Goal: Task Accomplishment & Management: Manage account settings

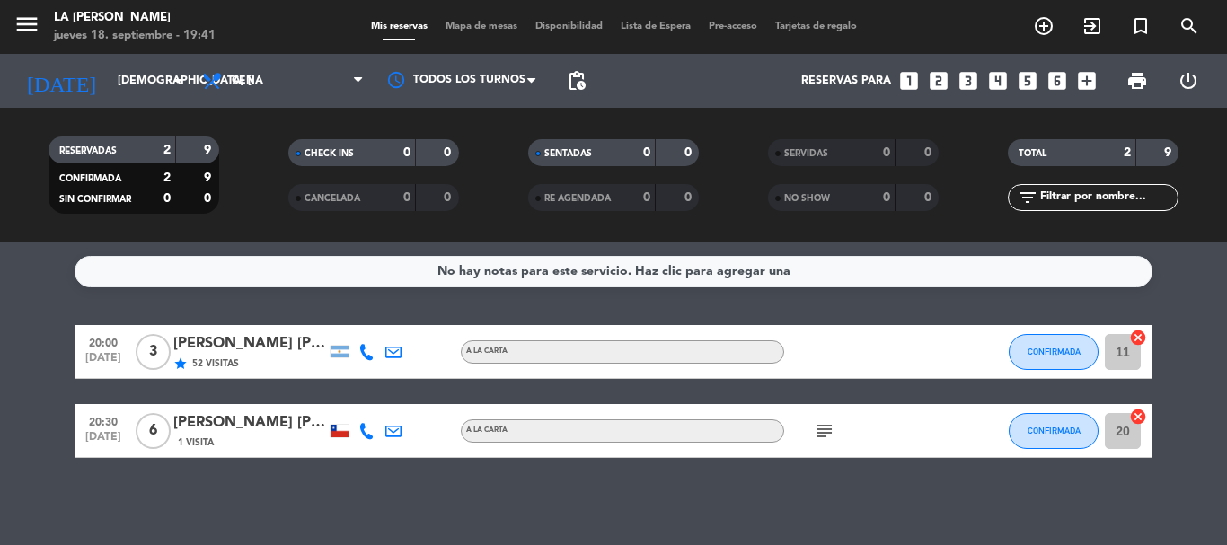
click at [823, 432] on icon "subject" at bounding box center [825, 431] width 22 height 22
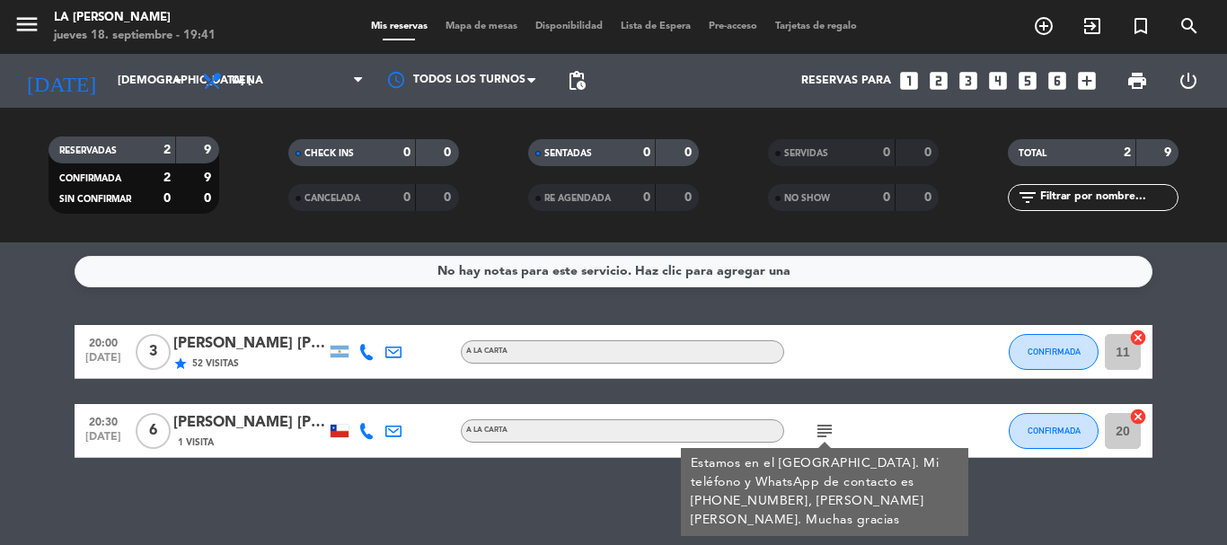
click at [936, 434] on div "subject Estamos en el [GEOGRAPHIC_DATA]. Mi teléfono y WhatsApp de contacto es …" at bounding box center [865, 430] width 162 height 53
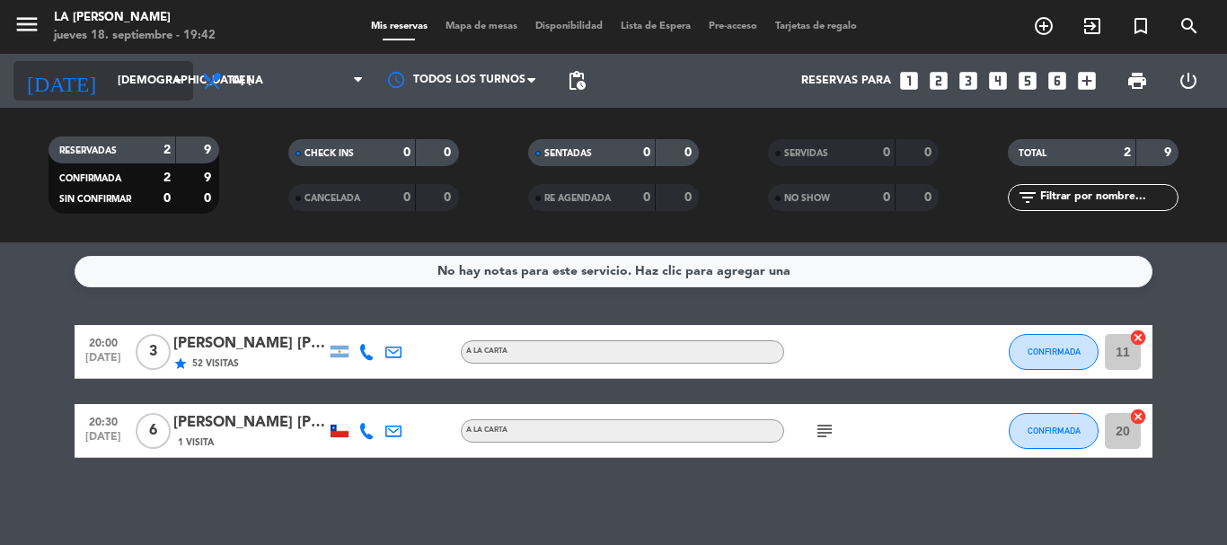
click at [182, 88] on icon "arrow_drop_down" at bounding box center [178, 81] width 22 height 22
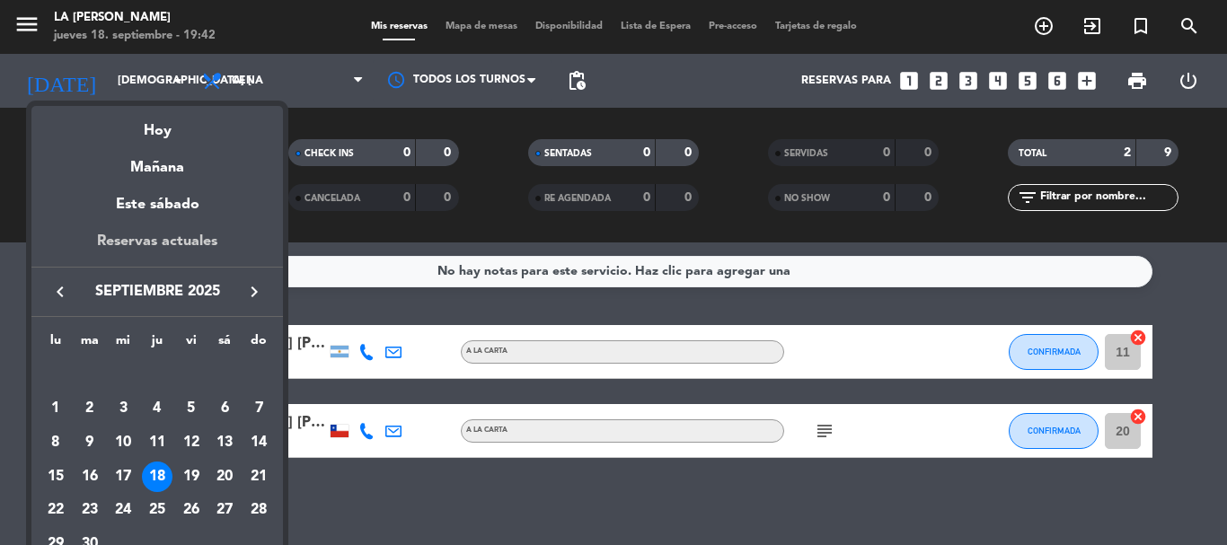
click at [207, 233] on div "Reservas actuales" at bounding box center [156, 248] width 251 height 37
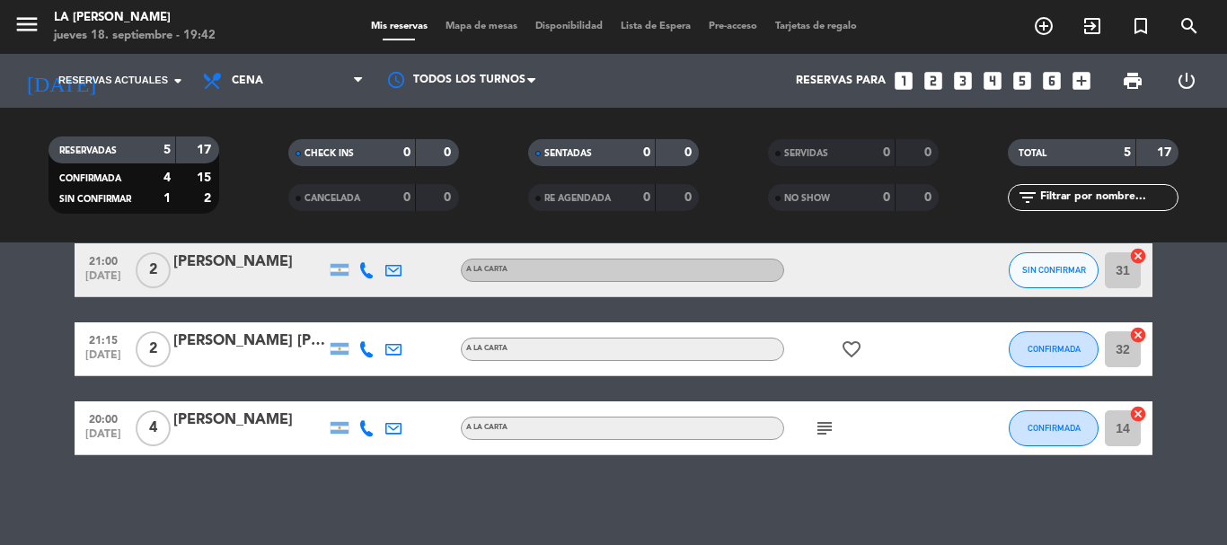
scroll to position [105, 0]
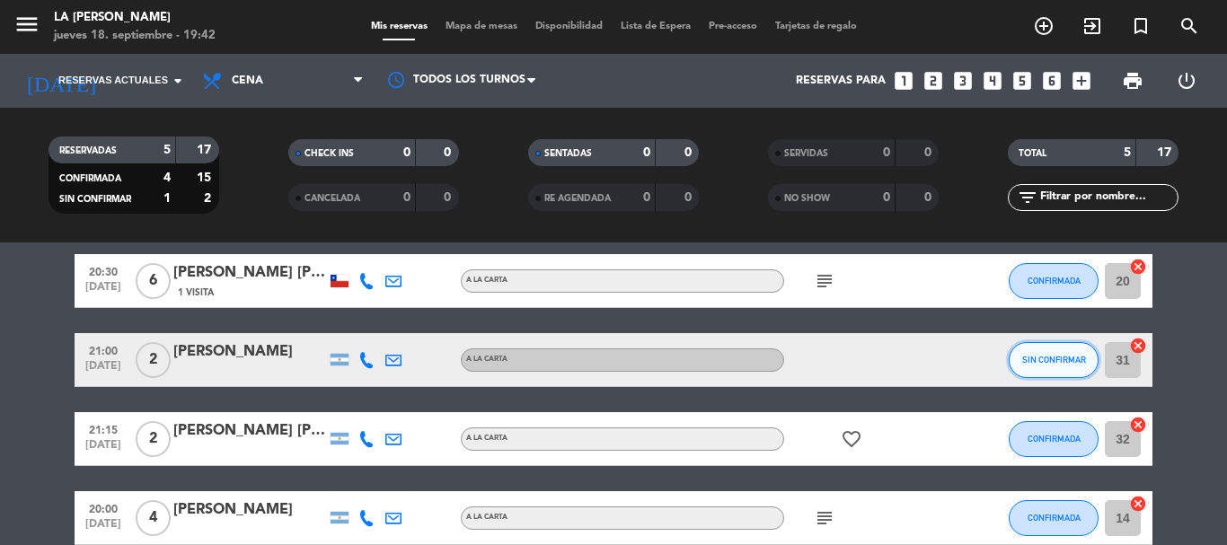
click at [1025, 367] on button "SIN CONFIRMAR" at bounding box center [1053, 360] width 90 height 36
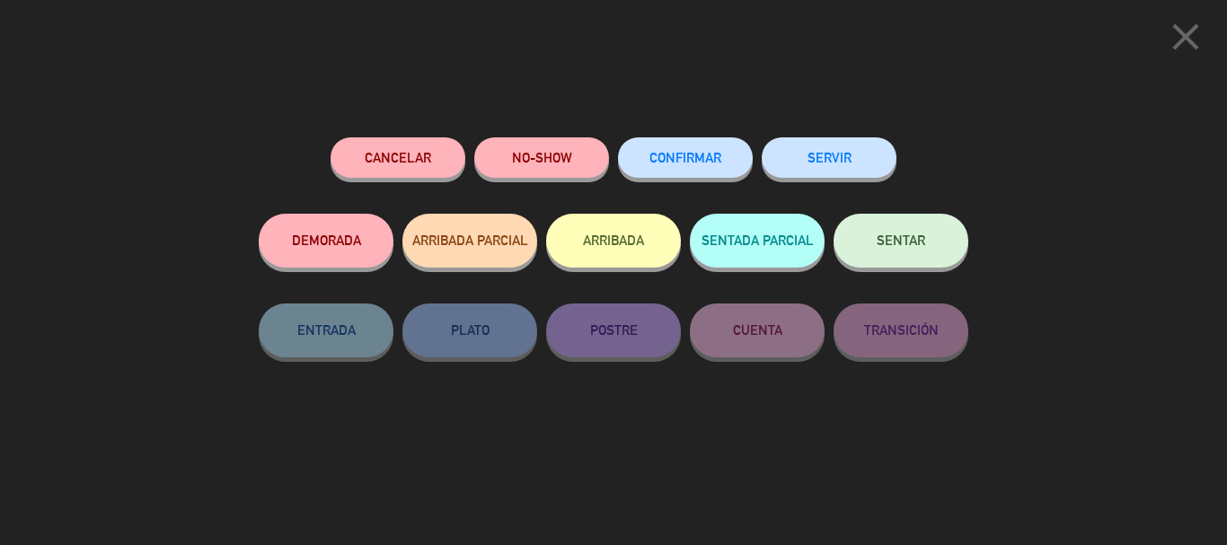
click at [691, 161] on span "CONFIRMAR" at bounding box center [685, 157] width 72 height 15
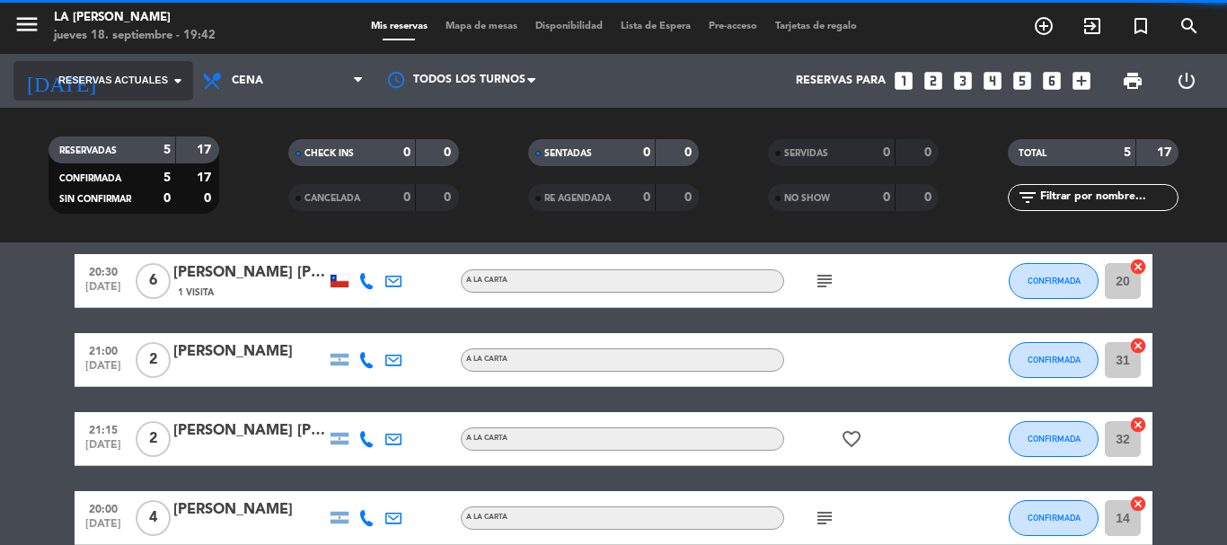
click at [190, 86] on input at bounding box center [185, 81] width 152 height 31
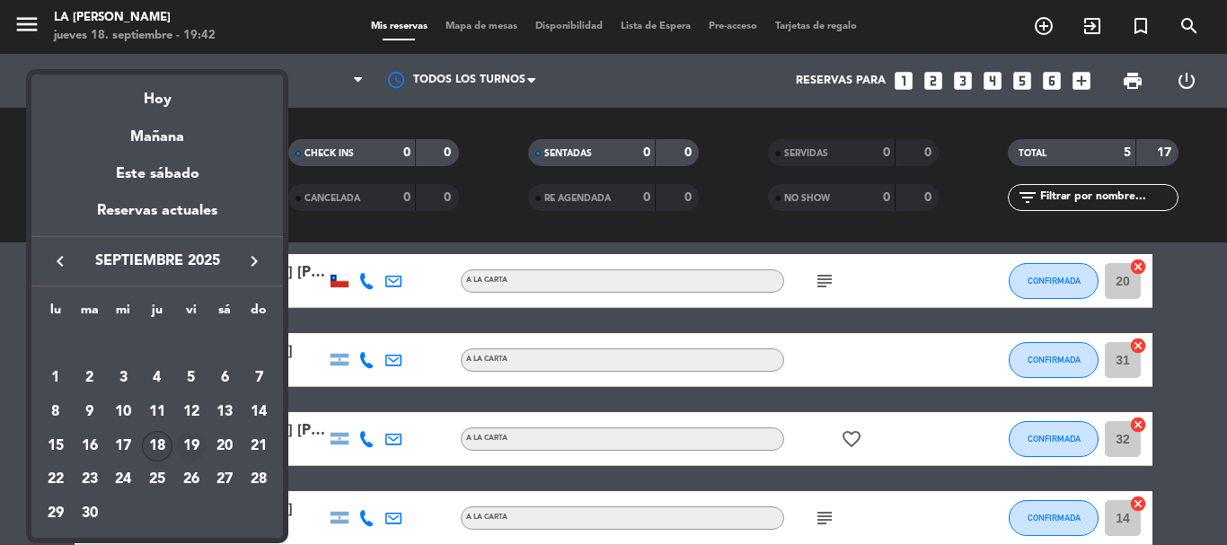
click at [183, 447] on div "19" at bounding box center [191, 446] width 31 height 31
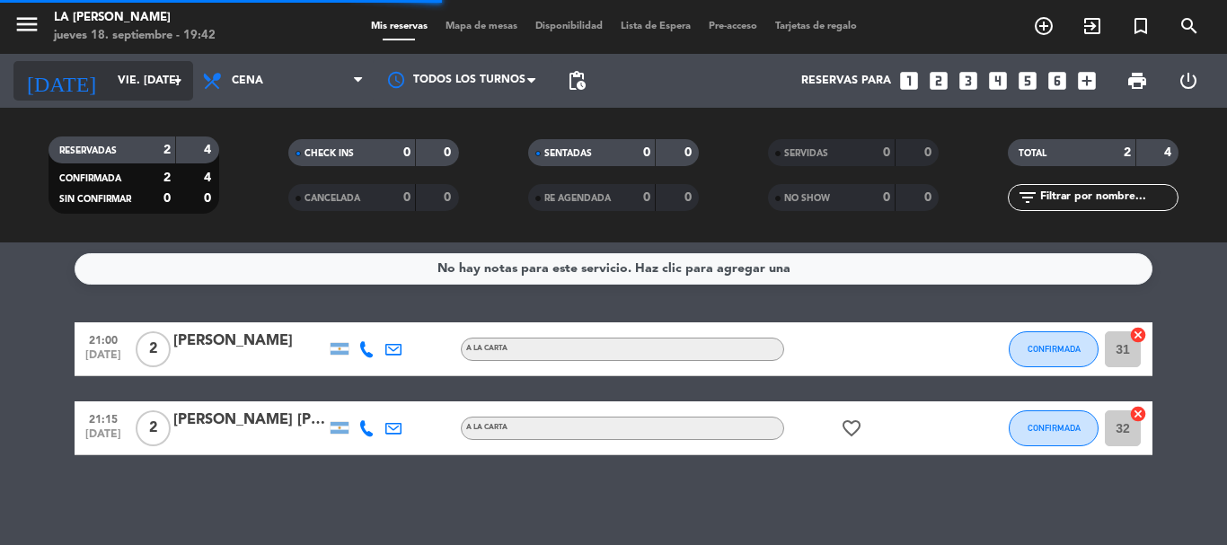
scroll to position [3, 0]
click at [157, 88] on input "vie. [DATE]" at bounding box center [185, 81] width 152 height 31
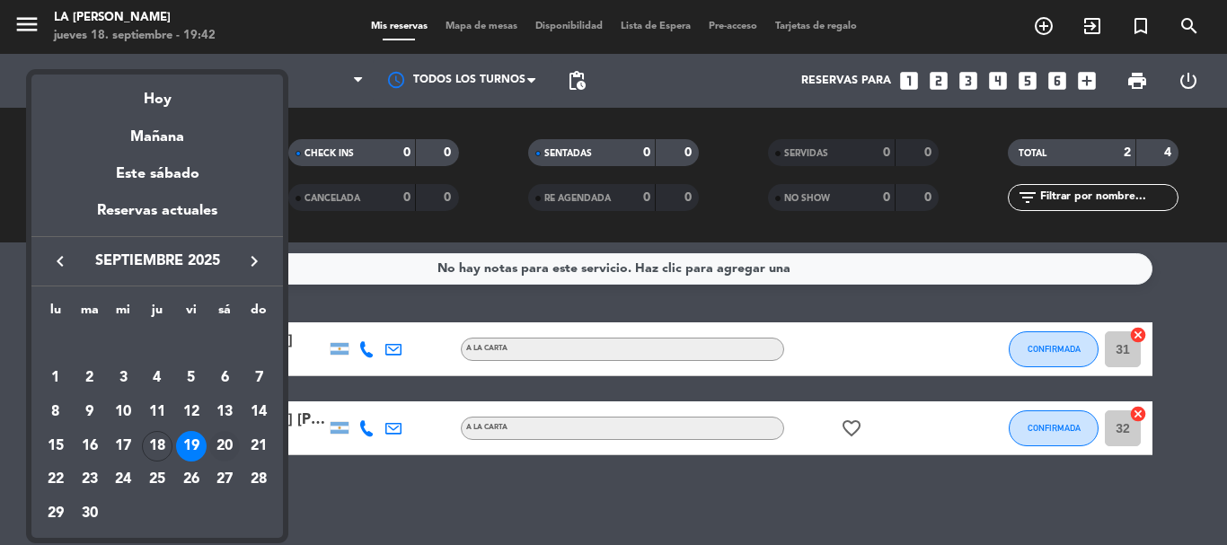
click at [218, 450] on div "20" at bounding box center [224, 446] width 31 height 31
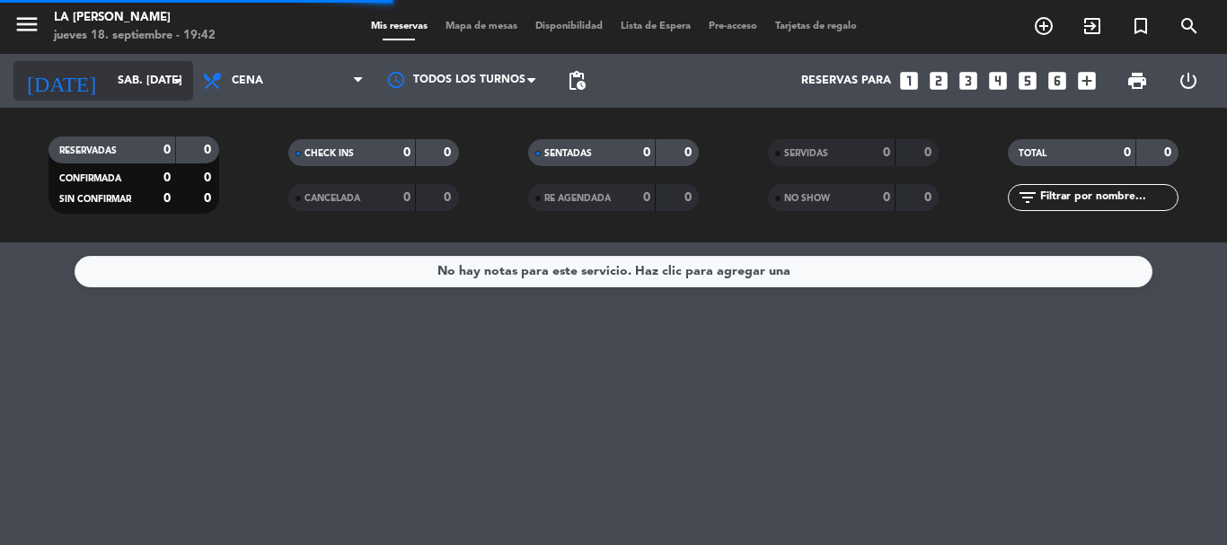
scroll to position [0, 0]
click at [166, 79] on input "sáb. [DATE]" at bounding box center [185, 81] width 152 height 31
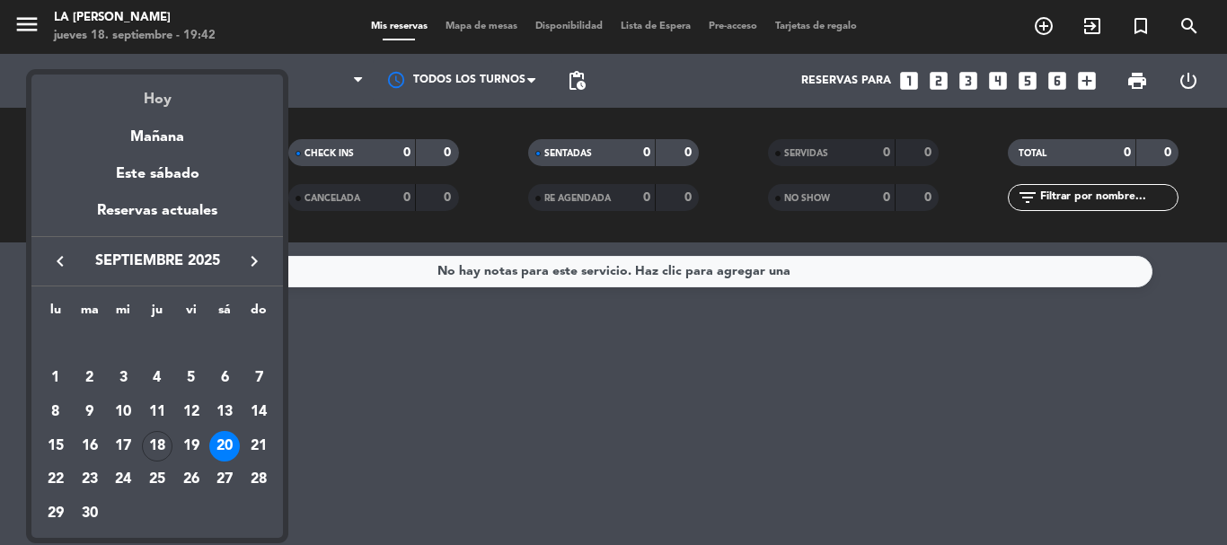
click at [189, 90] on div "Hoy" at bounding box center [156, 93] width 251 height 37
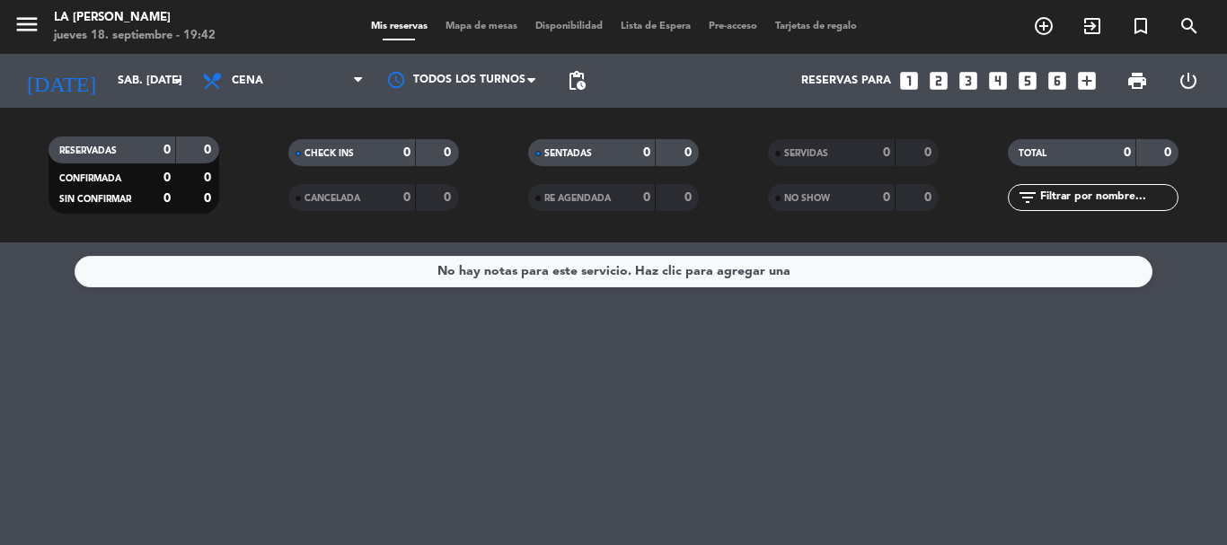
type input "[DEMOGRAPHIC_DATA] [DATE]"
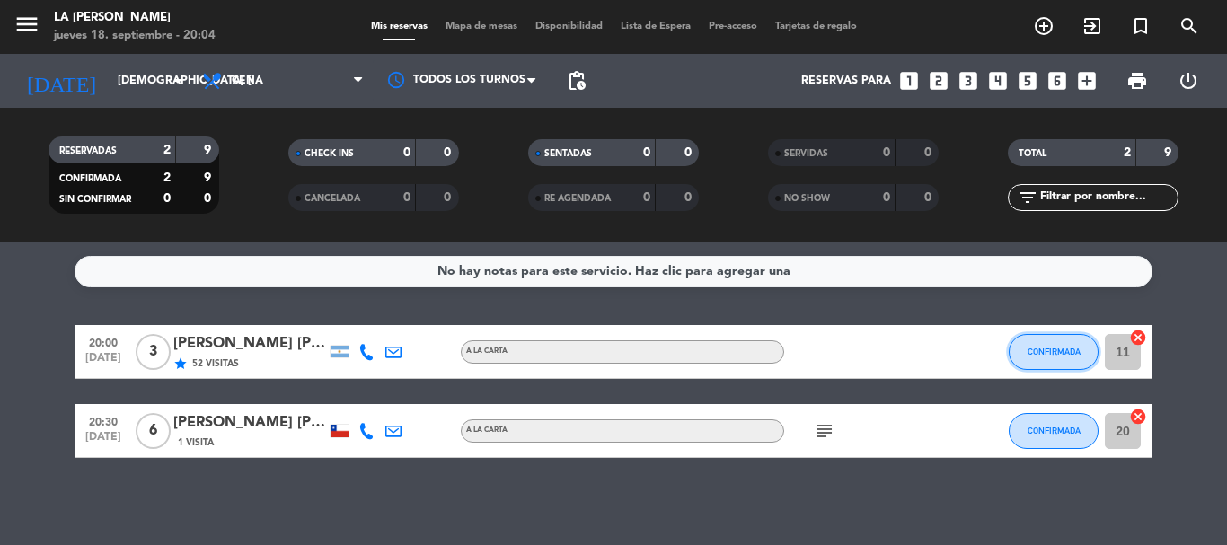
click at [1052, 365] on button "CONFIRMADA" at bounding box center [1053, 352] width 90 height 36
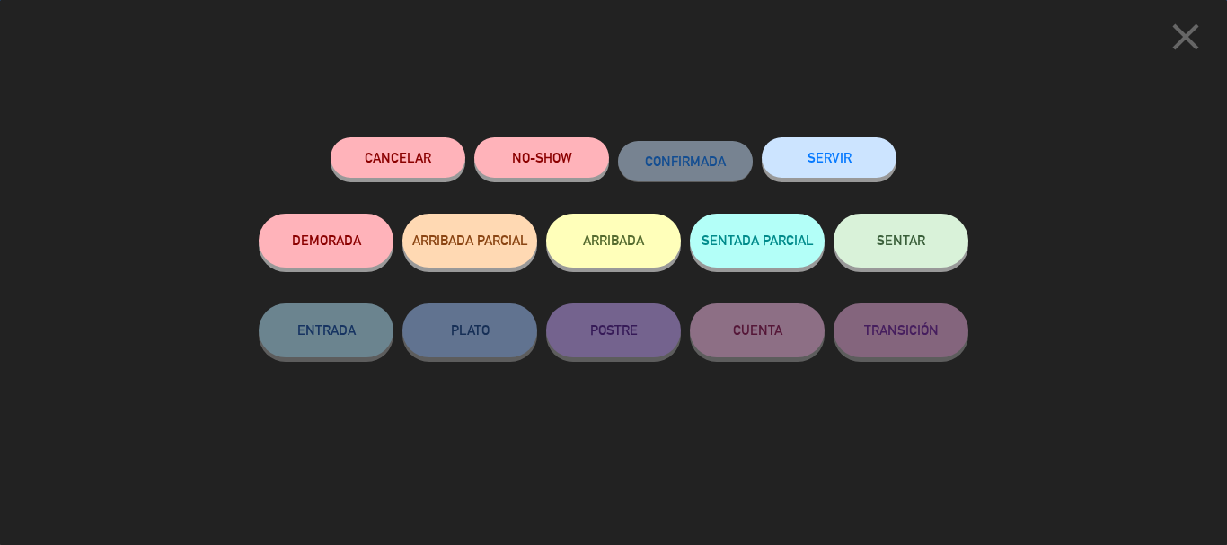
click at [912, 258] on button "SENTAR" at bounding box center [900, 241] width 135 height 54
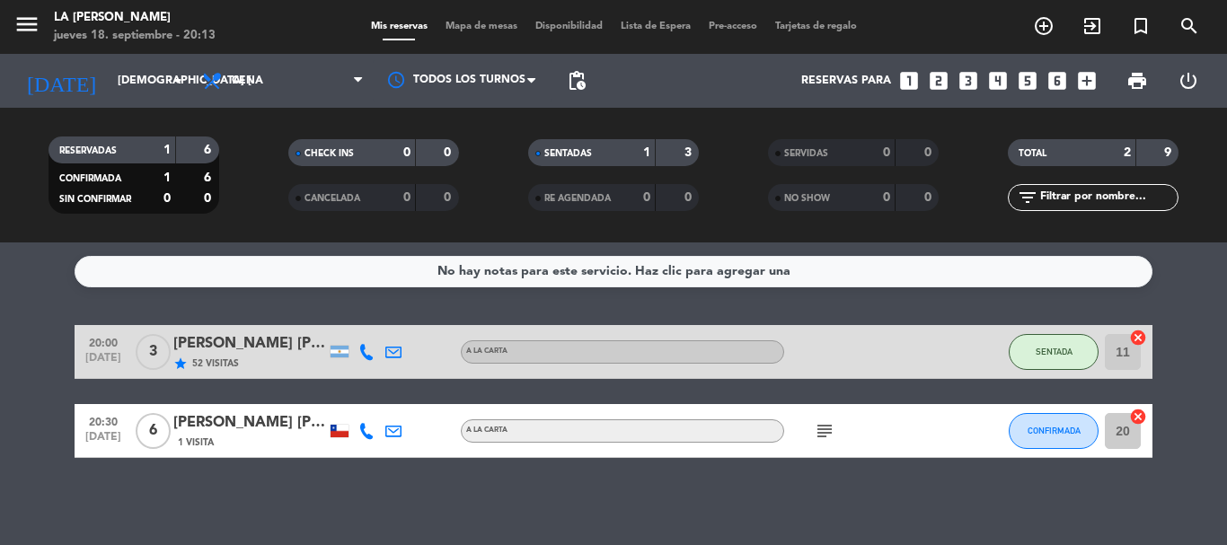
click at [941, 85] on icon "looks_two" at bounding box center [938, 80] width 23 height 23
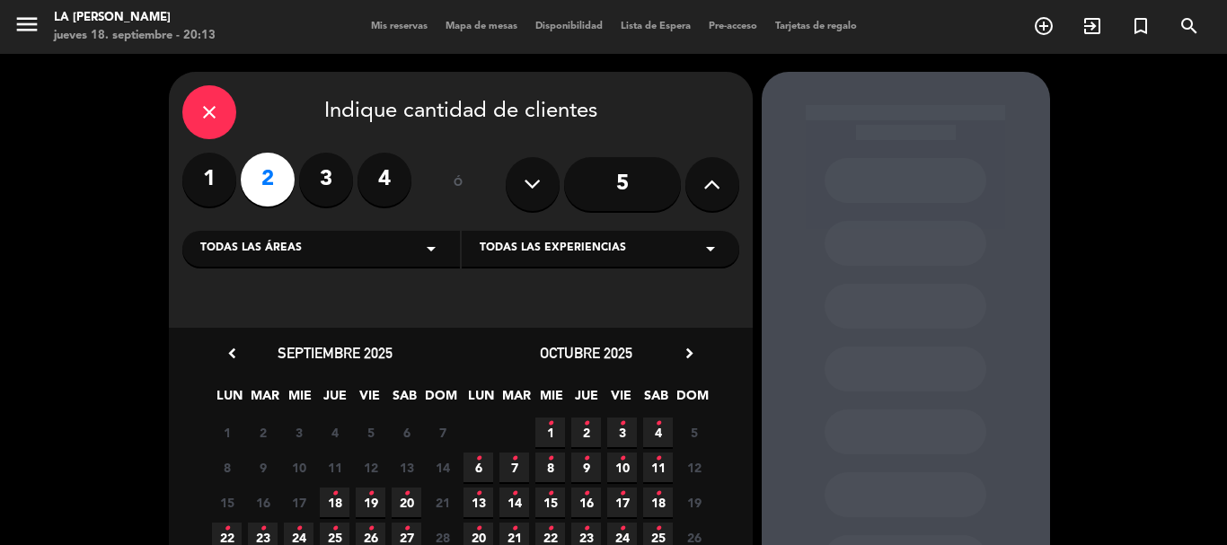
click at [335, 503] on icon "•" at bounding box center [334, 494] width 6 height 29
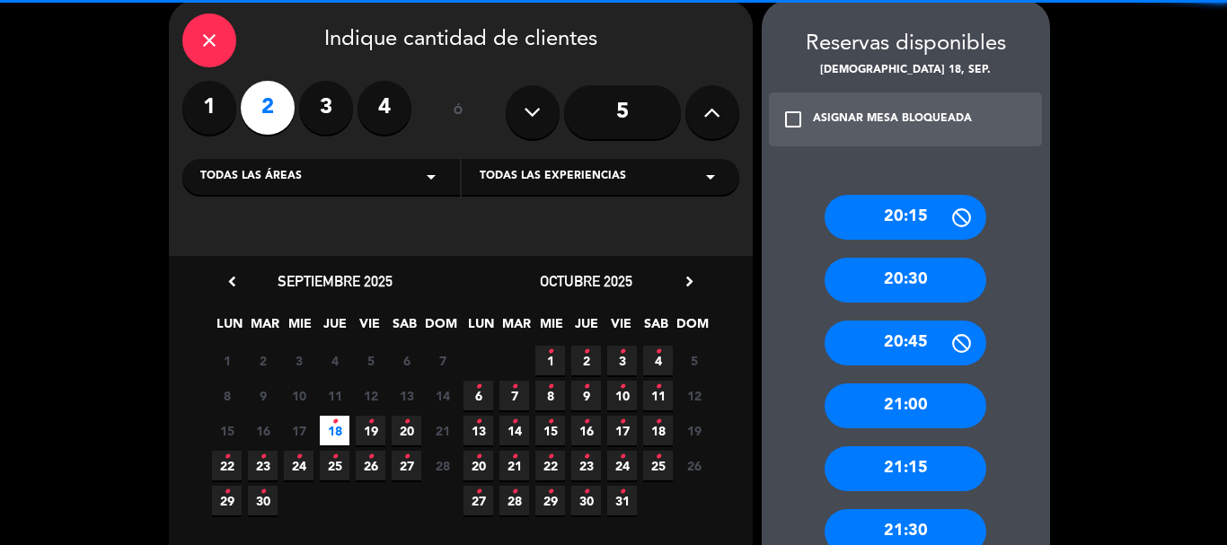
click at [902, 213] on div "20:15" at bounding box center [905, 217] width 162 height 45
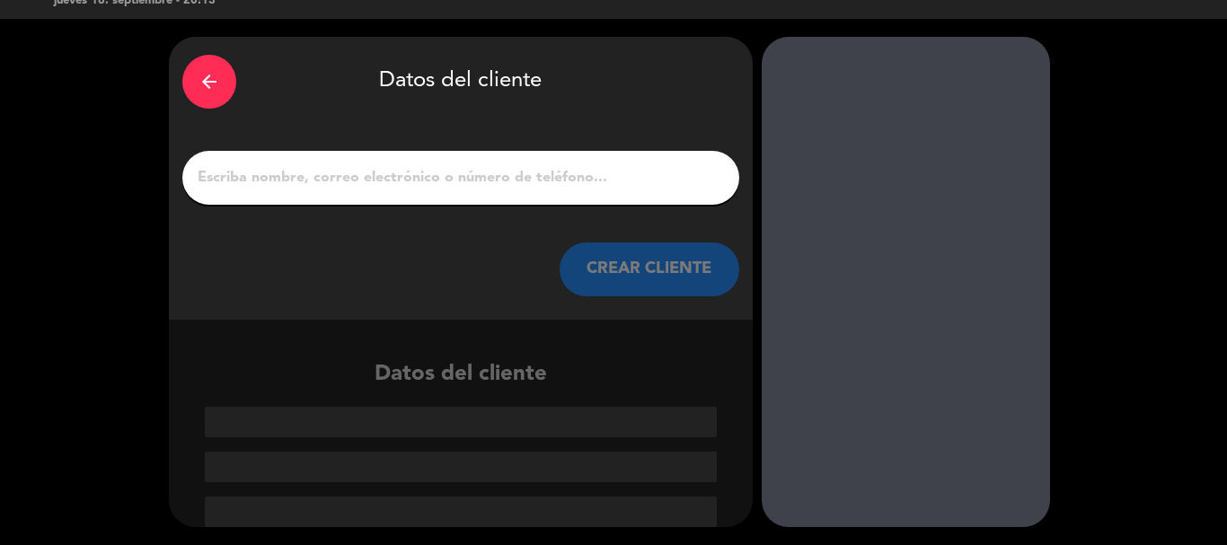
scroll to position [35, 0]
drag, startPoint x: 605, startPoint y: 153, endPoint x: 587, endPoint y: 176, distance: 29.5
click at [603, 155] on div at bounding box center [460, 178] width 557 height 54
click at [587, 181] on input "1" at bounding box center [461, 177] width 530 height 25
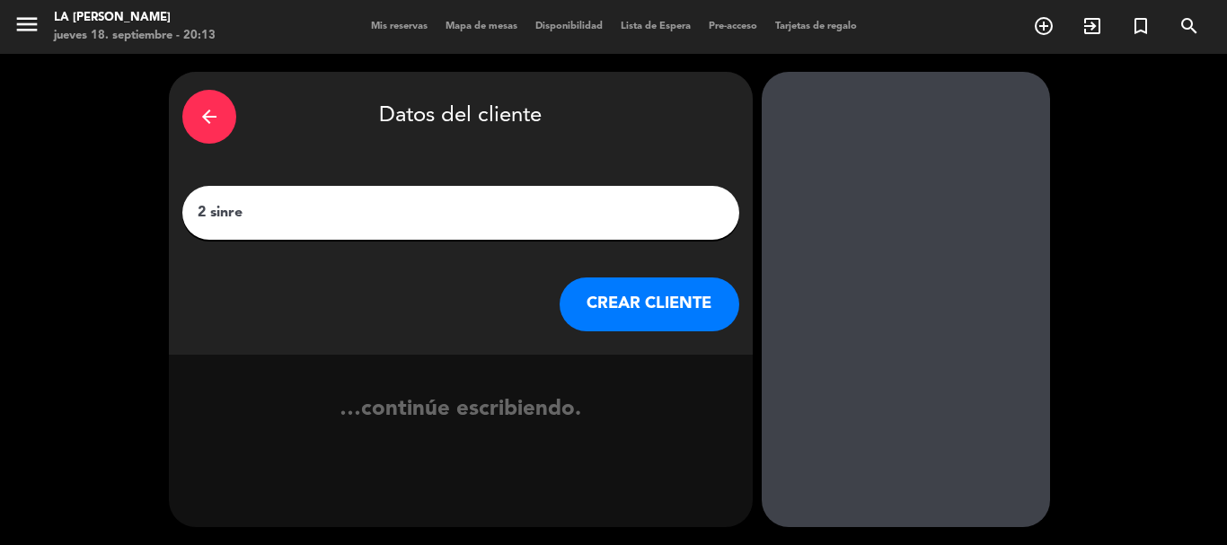
type input "2 sinre"
click at [672, 305] on button "CREAR CLIENTE" at bounding box center [649, 304] width 180 height 54
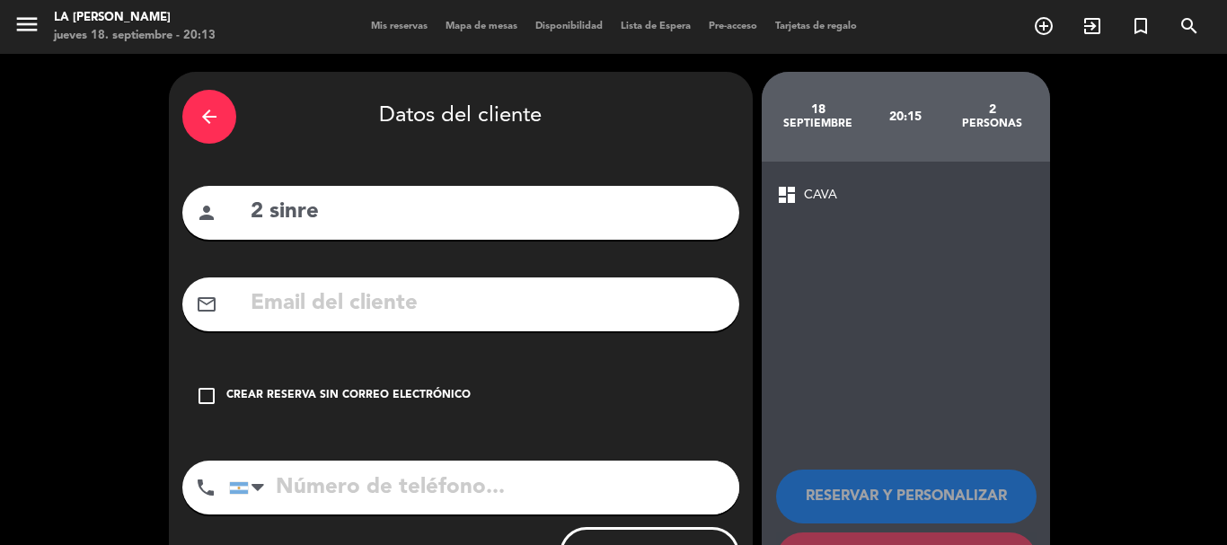
click at [437, 379] on div "check_box_outline_blank Crear reserva sin correo electrónico" at bounding box center [460, 396] width 557 height 54
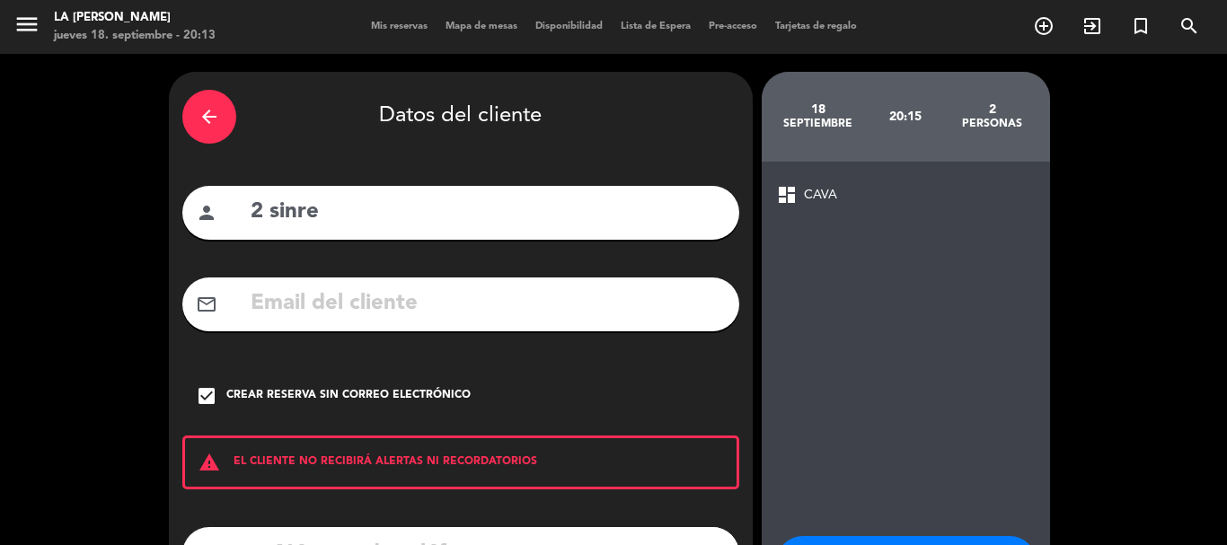
scroll to position [147, 0]
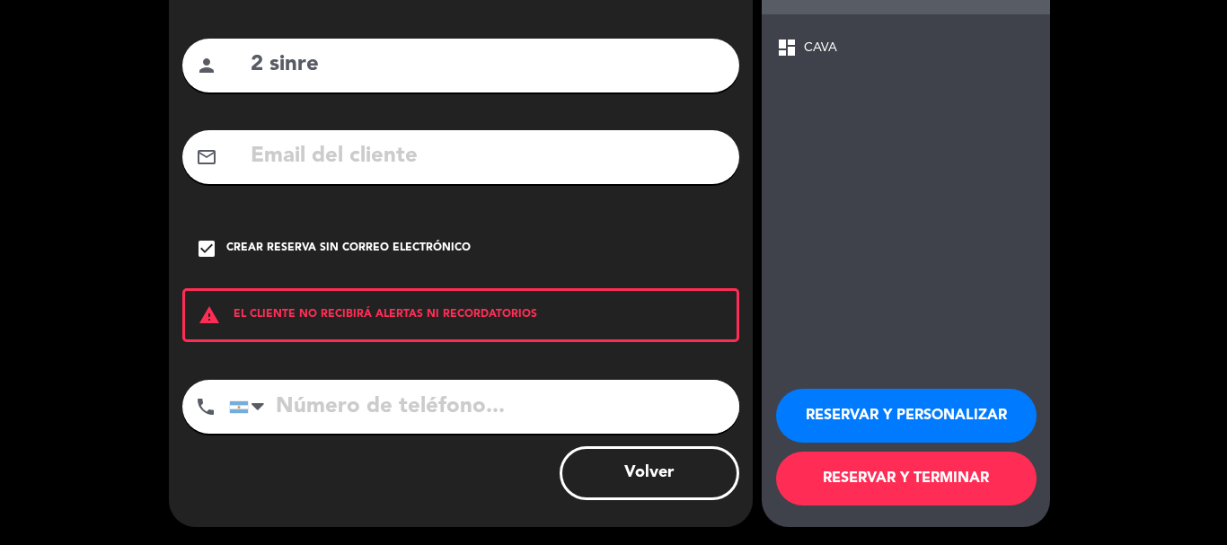
drag, startPoint x: 793, startPoint y: 473, endPoint x: 674, endPoint y: 322, distance: 191.9
click at [790, 467] on button "RESERVAR Y TERMINAR" at bounding box center [906, 479] width 260 height 54
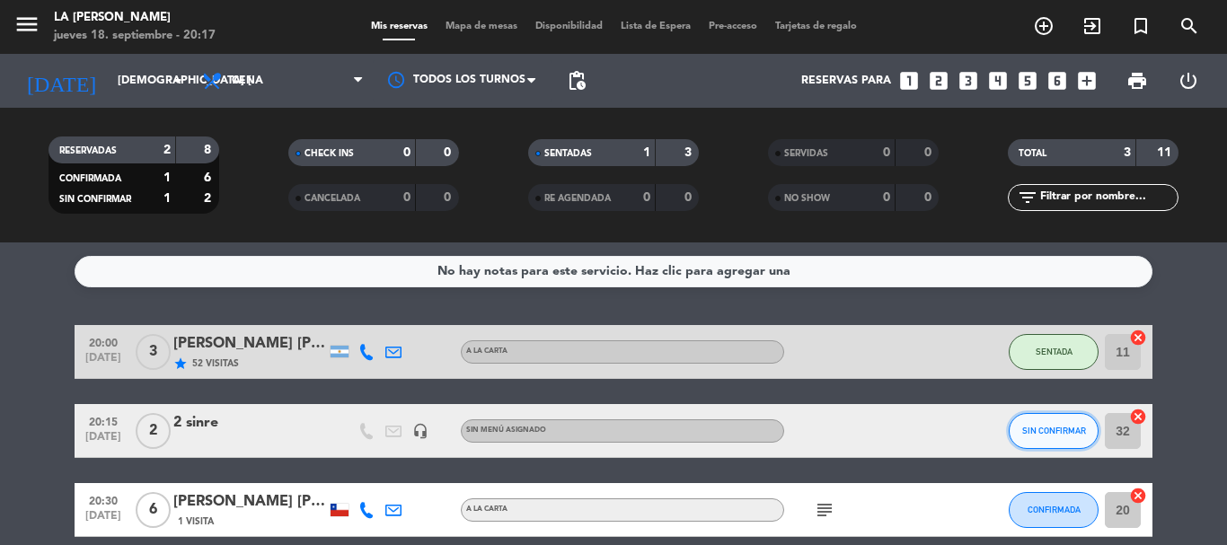
click at [1047, 433] on span "SIN CONFIRMAR" at bounding box center [1054, 431] width 64 height 10
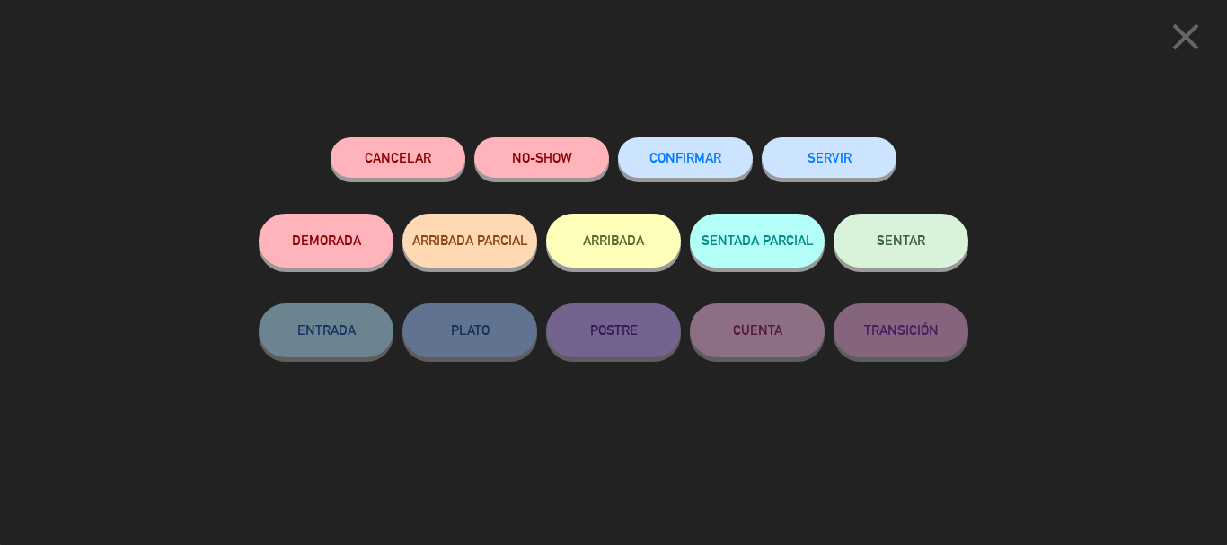
click at [881, 246] on span "SENTAR" at bounding box center [900, 240] width 48 height 15
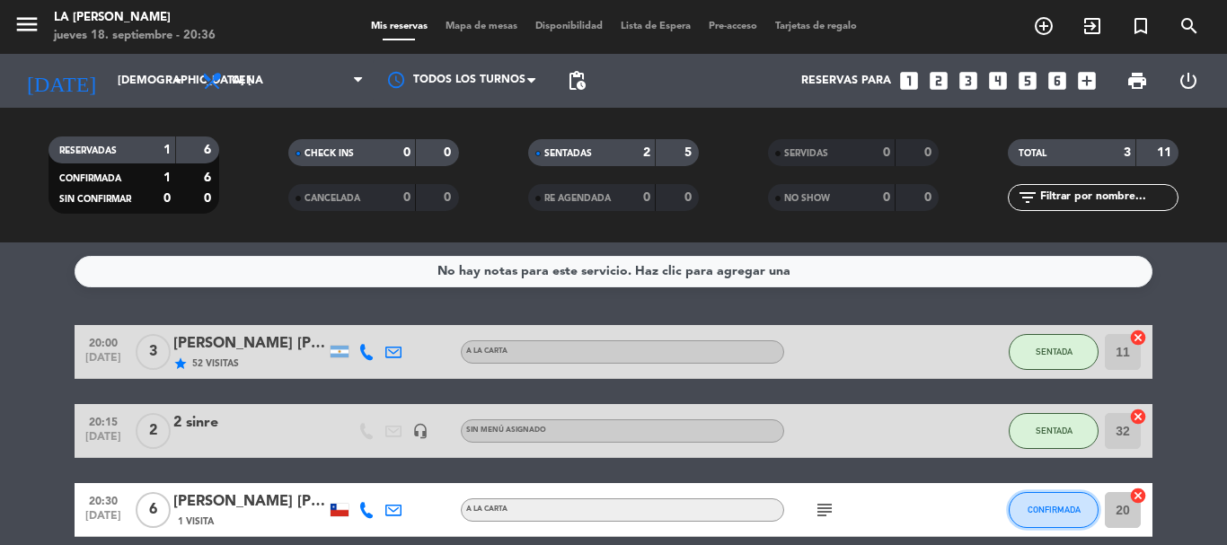
drag, startPoint x: 1048, startPoint y: 508, endPoint x: 1048, endPoint y: 498, distance: 9.9
click at [1048, 498] on button "CONFIRMADA" at bounding box center [1053, 510] width 90 height 36
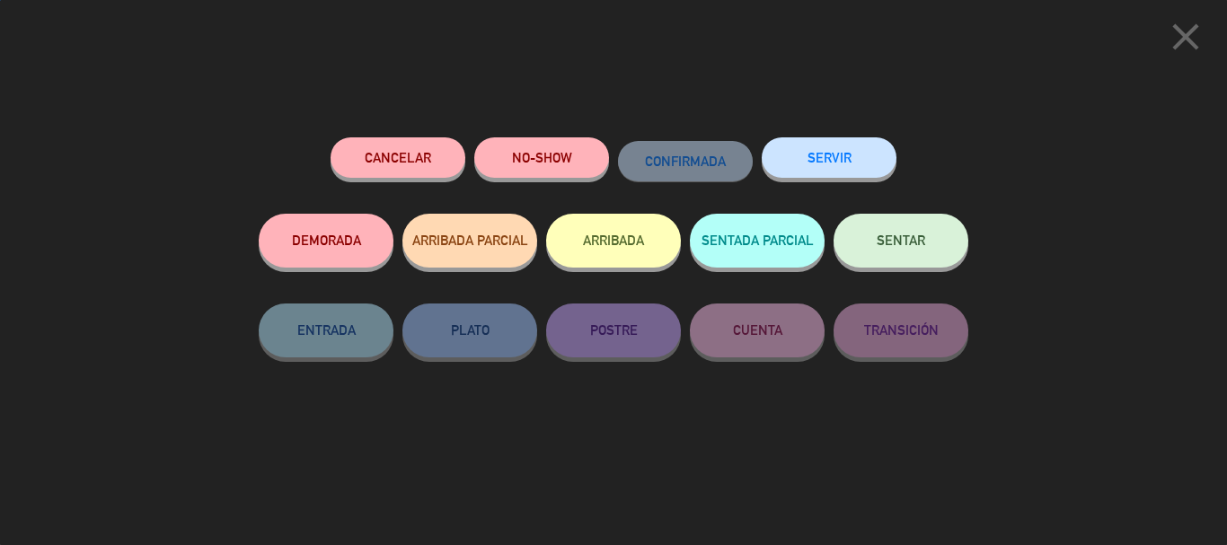
click at [913, 242] on span "SENTAR" at bounding box center [900, 240] width 48 height 15
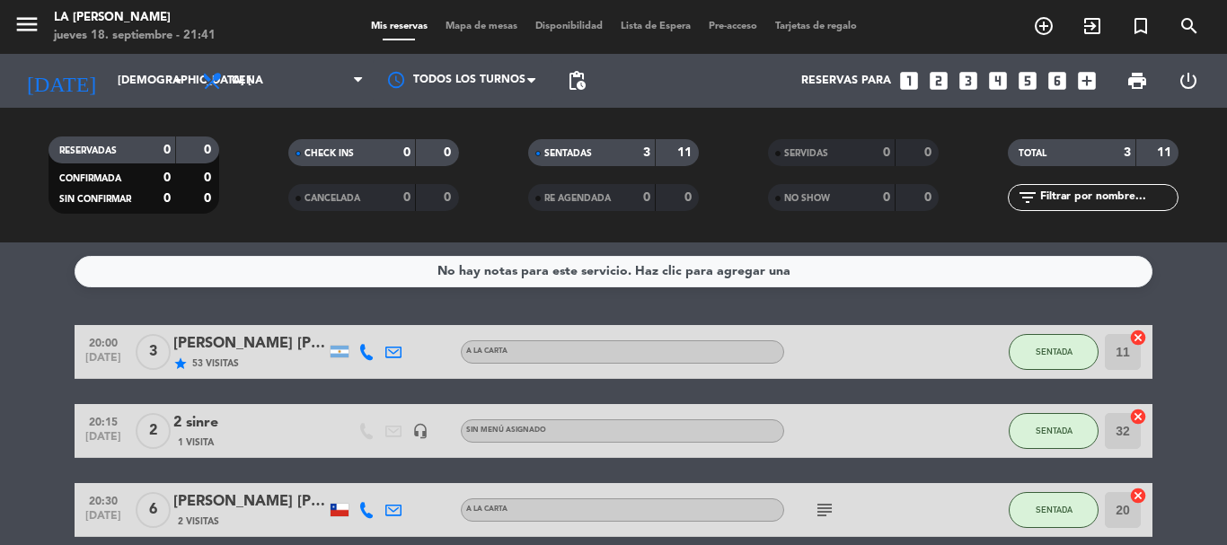
scroll to position [82, 0]
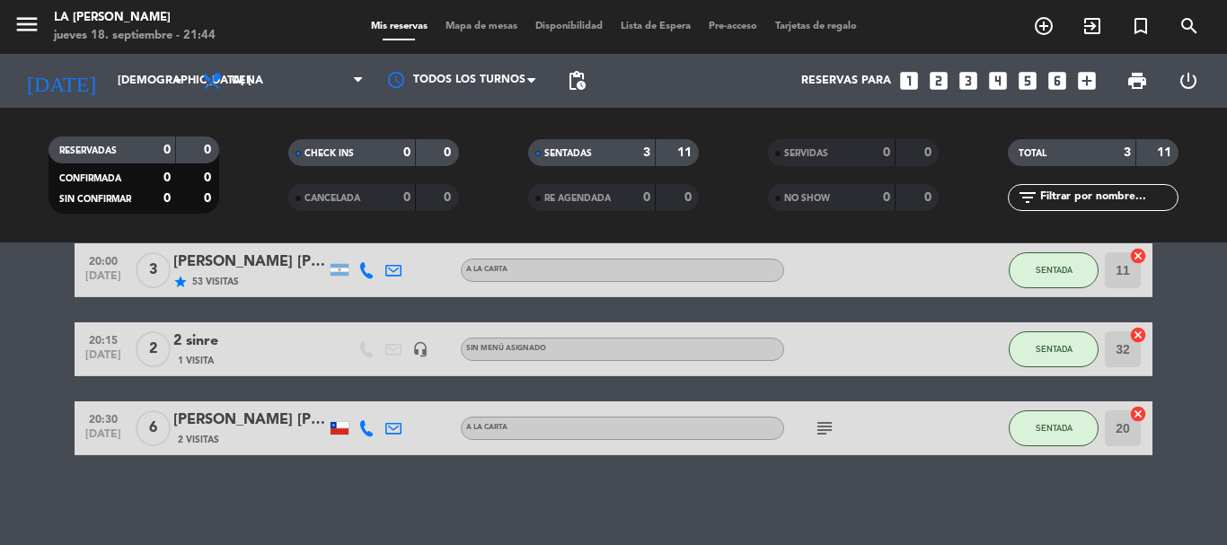
click at [938, 89] on icon "looks_two" at bounding box center [938, 80] width 23 height 23
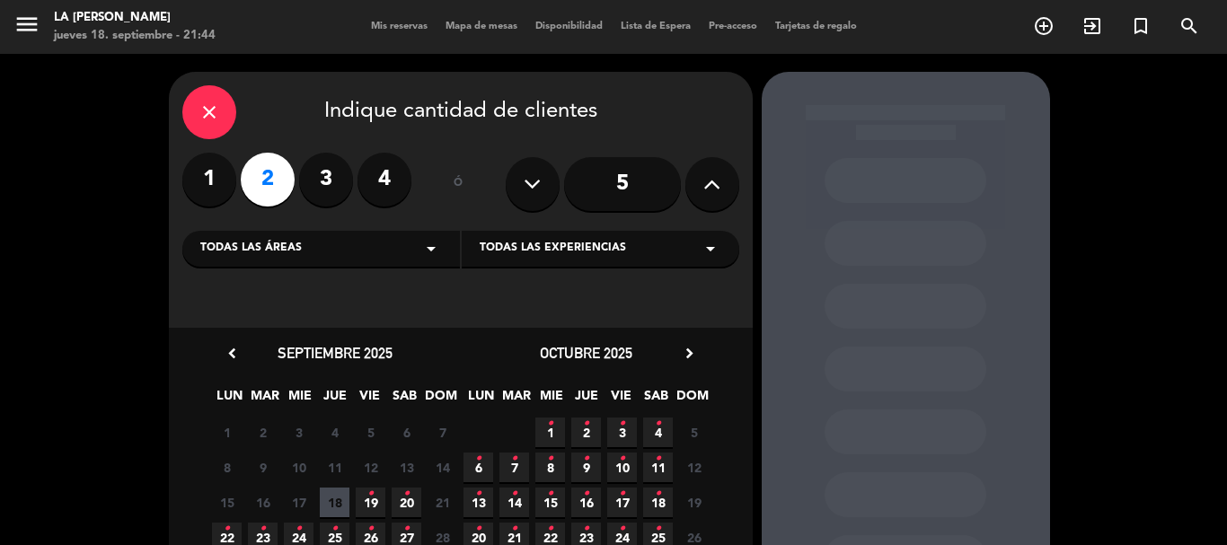
click at [344, 511] on span "18" at bounding box center [335, 503] width 30 height 30
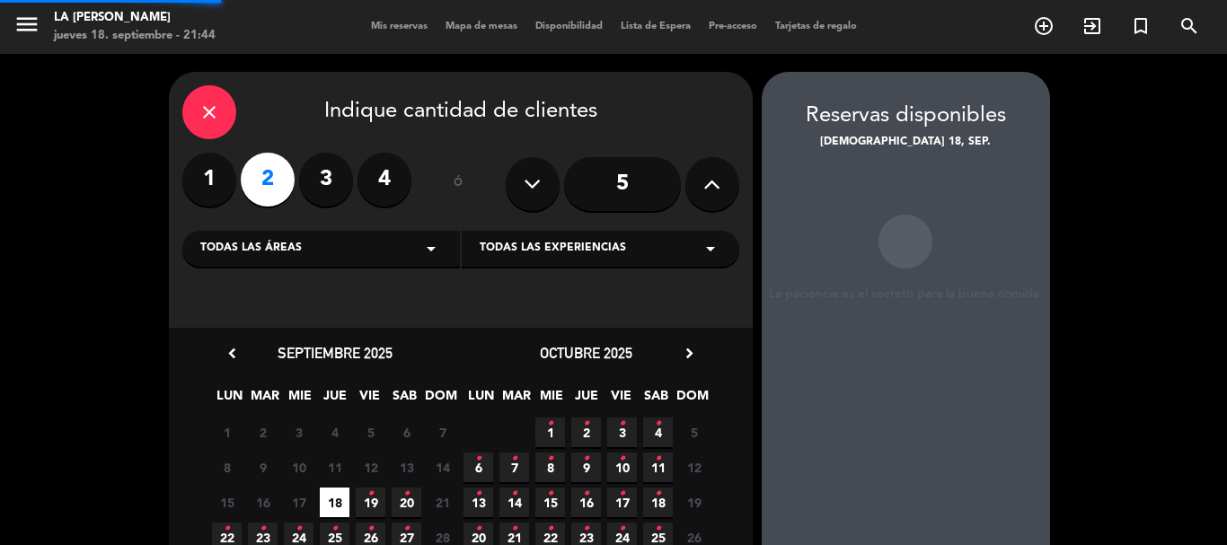
scroll to position [72, 0]
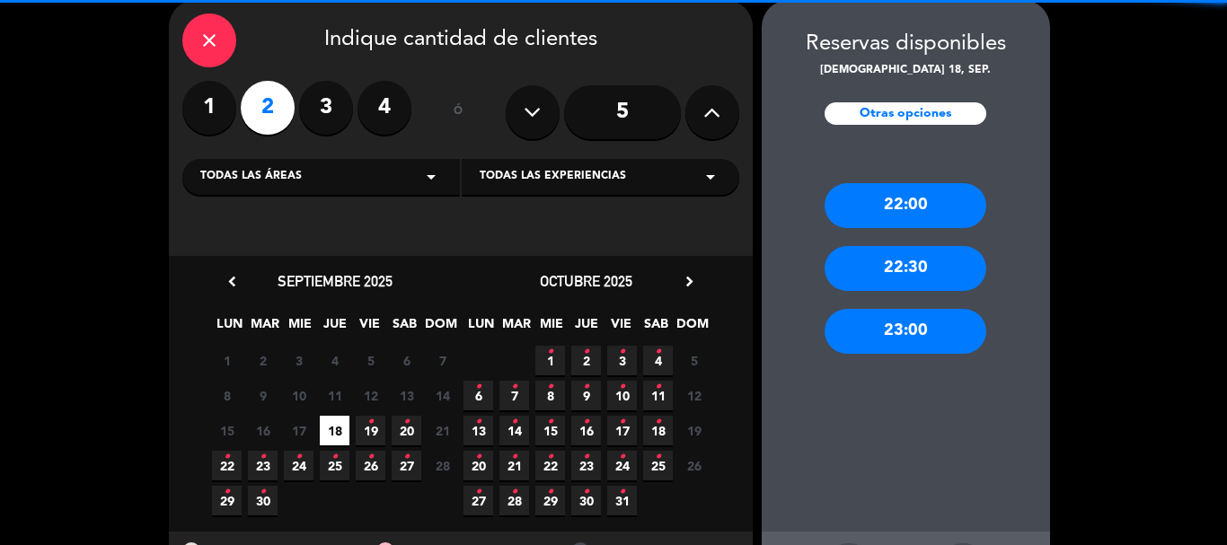
click at [863, 211] on div "22:00" at bounding box center [905, 205] width 162 height 45
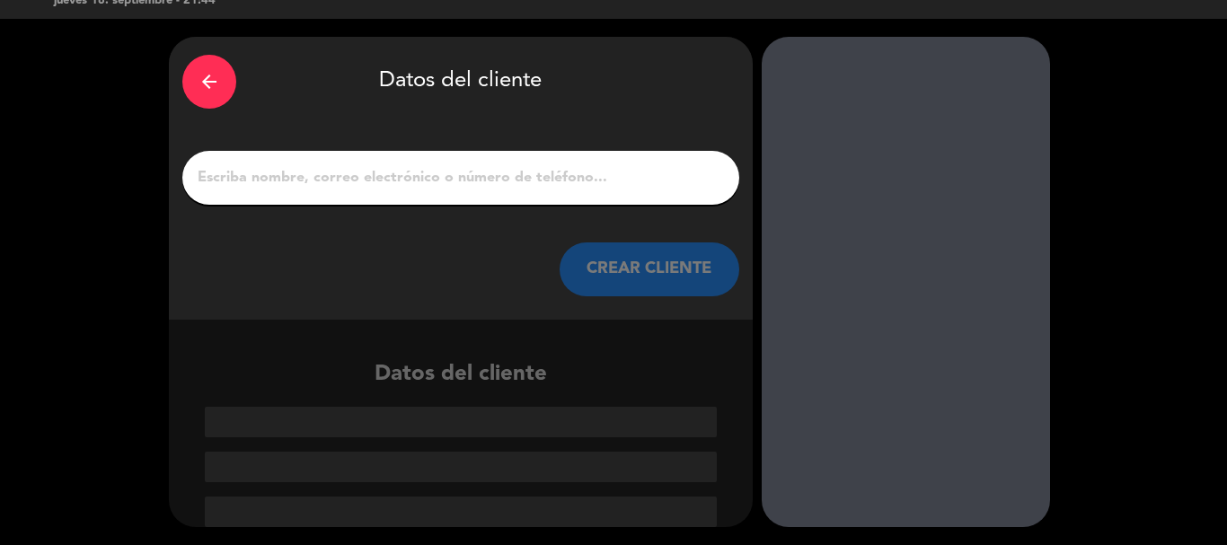
drag, startPoint x: 536, startPoint y: 194, endPoint x: 547, endPoint y: 176, distance: 20.9
click at [543, 191] on div at bounding box center [460, 178] width 557 height 54
click at [547, 176] on input "1" at bounding box center [461, 177] width 530 height 25
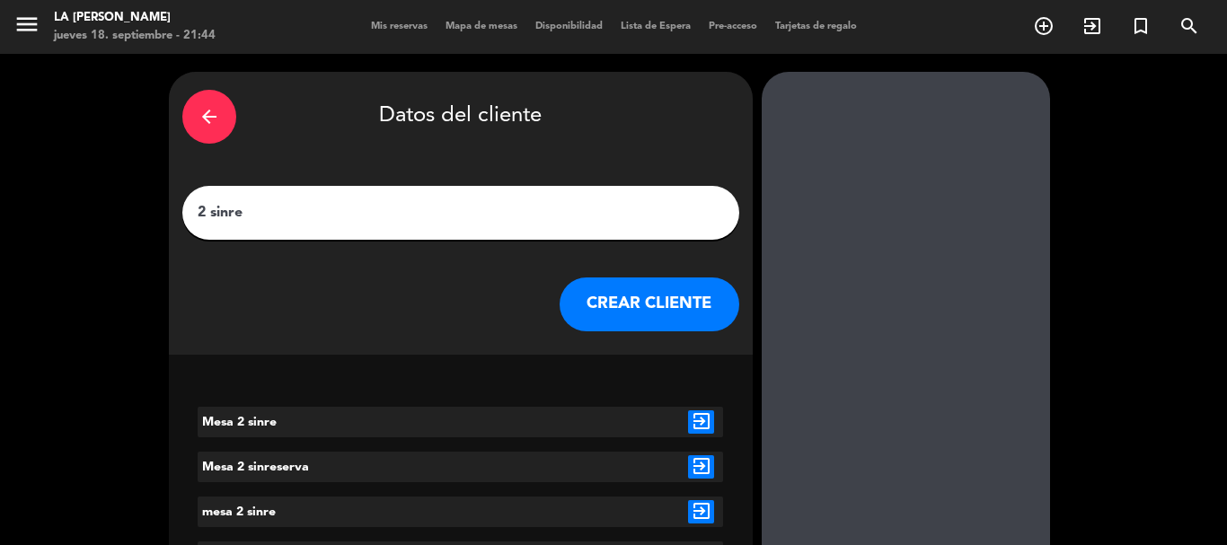
type input "2 sinre"
click at [652, 305] on button "CREAR CLIENTE" at bounding box center [649, 304] width 180 height 54
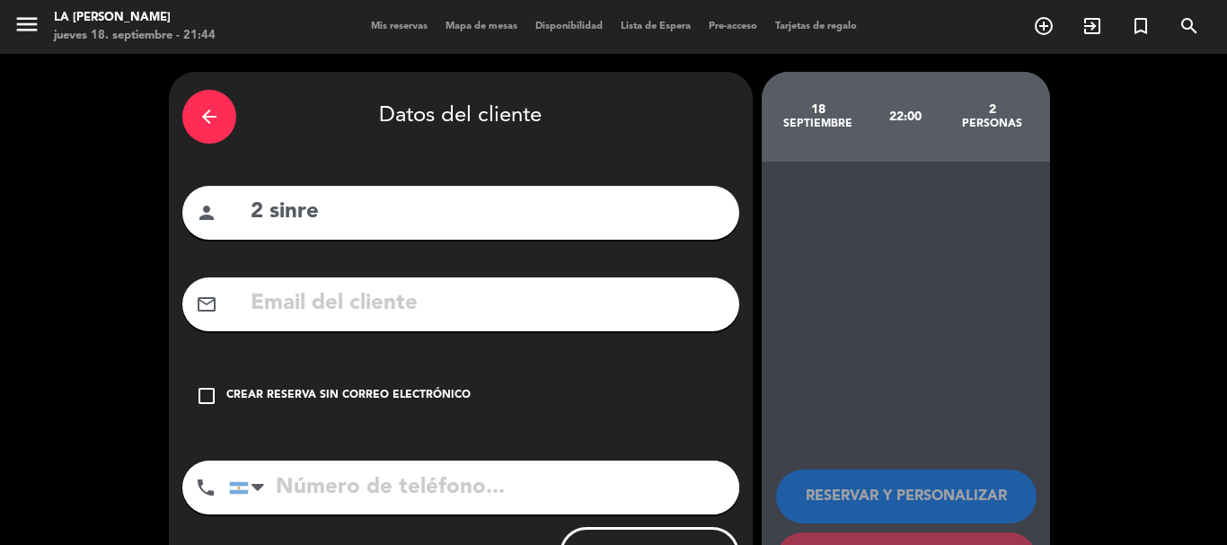
click at [215, 383] on div "check_box_outline_blank Crear reserva sin correo electrónico" at bounding box center [460, 396] width 557 height 54
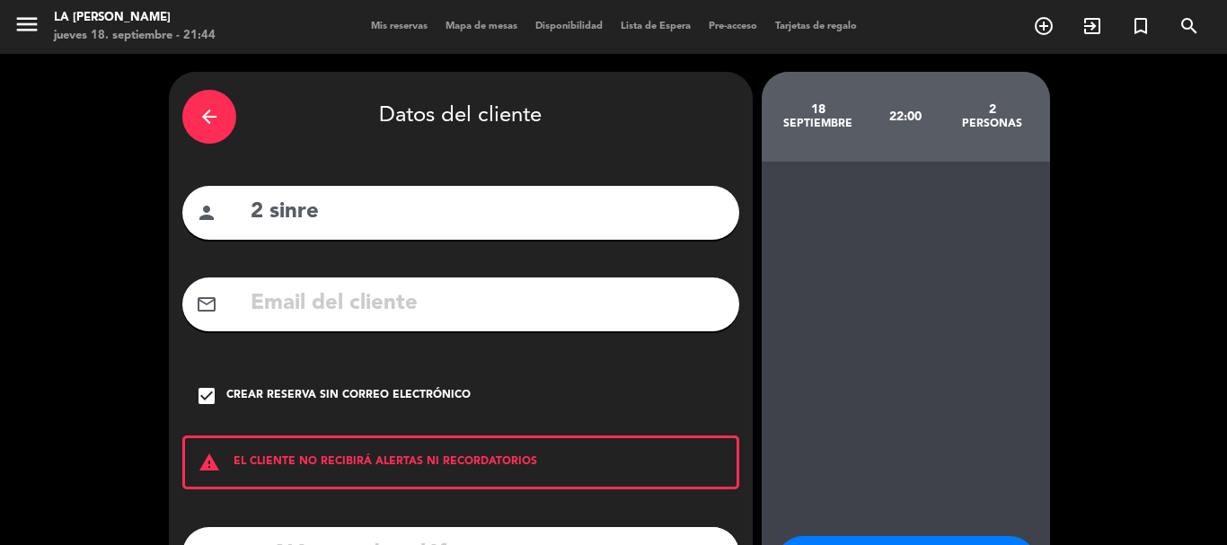
scroll to position [147, 0]
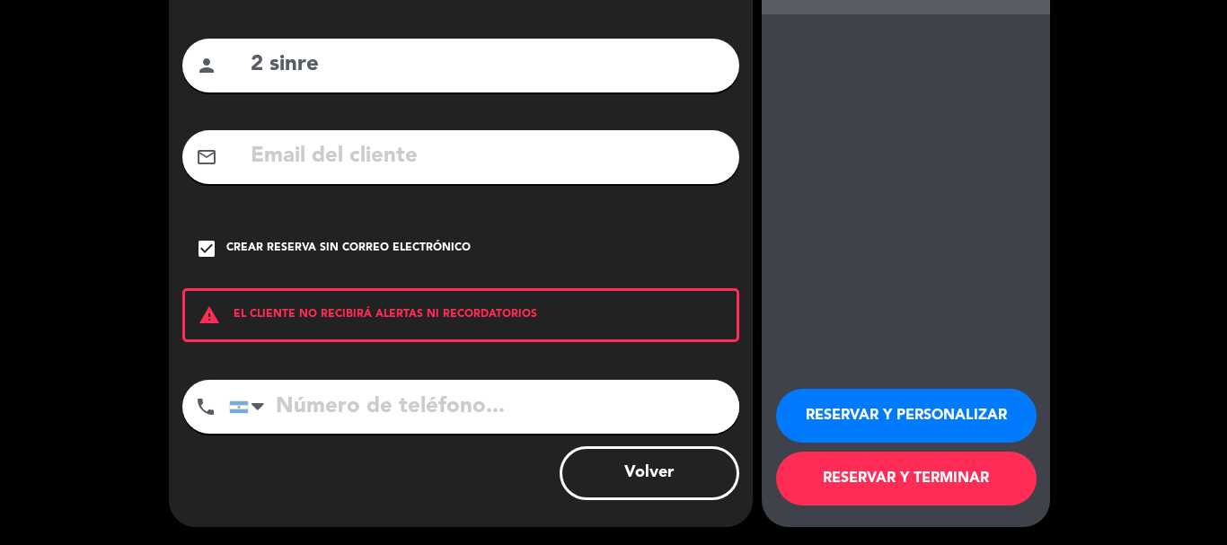
click at [824, 487] on button "RESERVAR Y TERMINAR" at bounding box center [906, 479] width 260 height 54
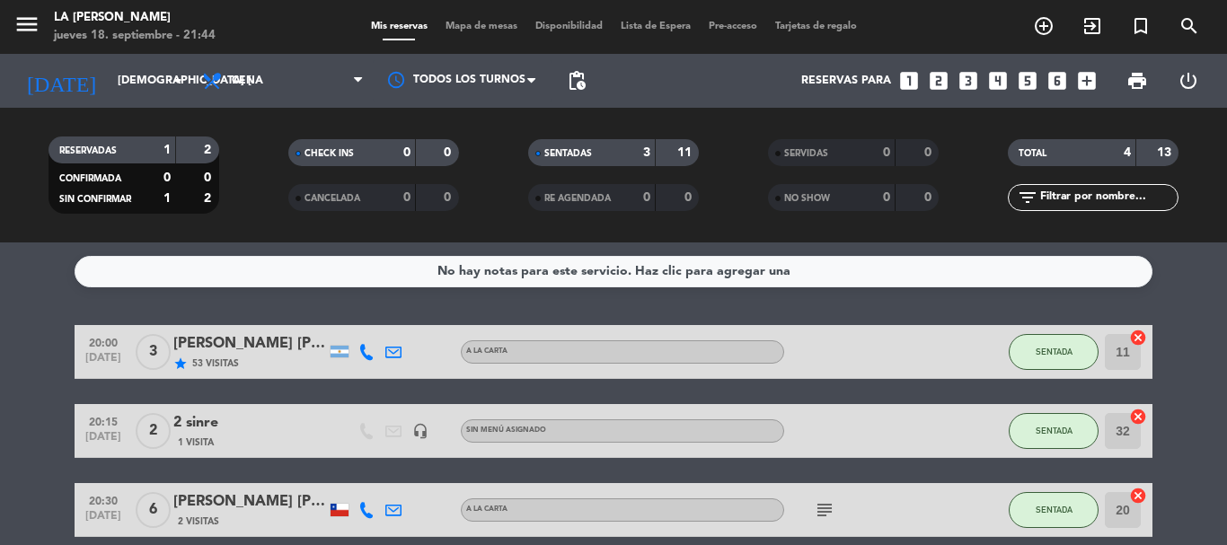
scroll to position [161, 0]
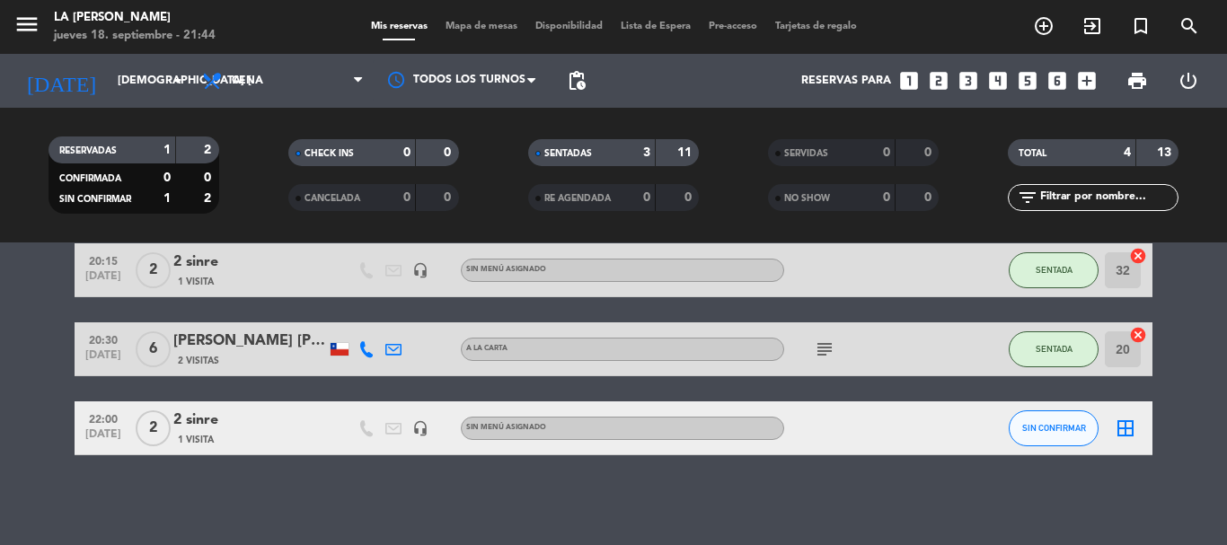
click at [1088, 431] on div "22:00 [DATE] 2 2 sinre 1 Visita headset_mic Sin menú asignado SIN CONFIRMAR bor…" at bounding box center [614, 428] width 1078 height 54
click at [1082, 429] on button "SIN CONFIRMAR" at bounding box center [1053, 428] width 90 height 36
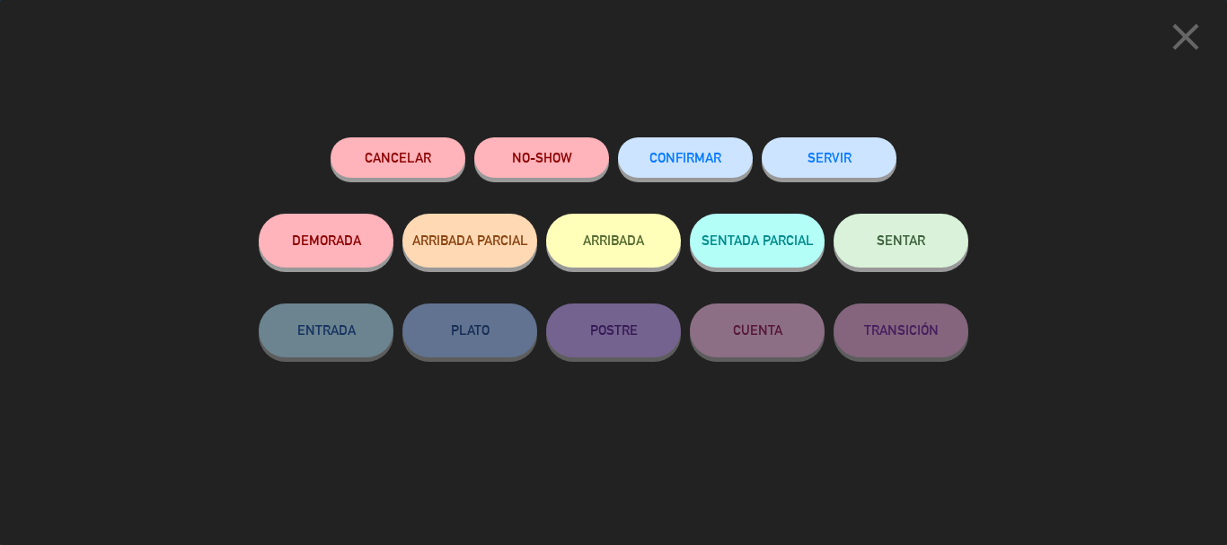
drag, startPoint x: 826, startPoint y: 225, endPoint x: 873, endPoint y: 242, distance: 49.7
click at [830, 225] on div "DEMORADA ARRIBADA PARCIAL ARRIBADA SENTADA PARCIAL SENTAR" at bounding box center [613, 259] width 709 height 90
click at [880, 243] on span "SENTAR" at bounding box center [900, 240] width 48 height 15
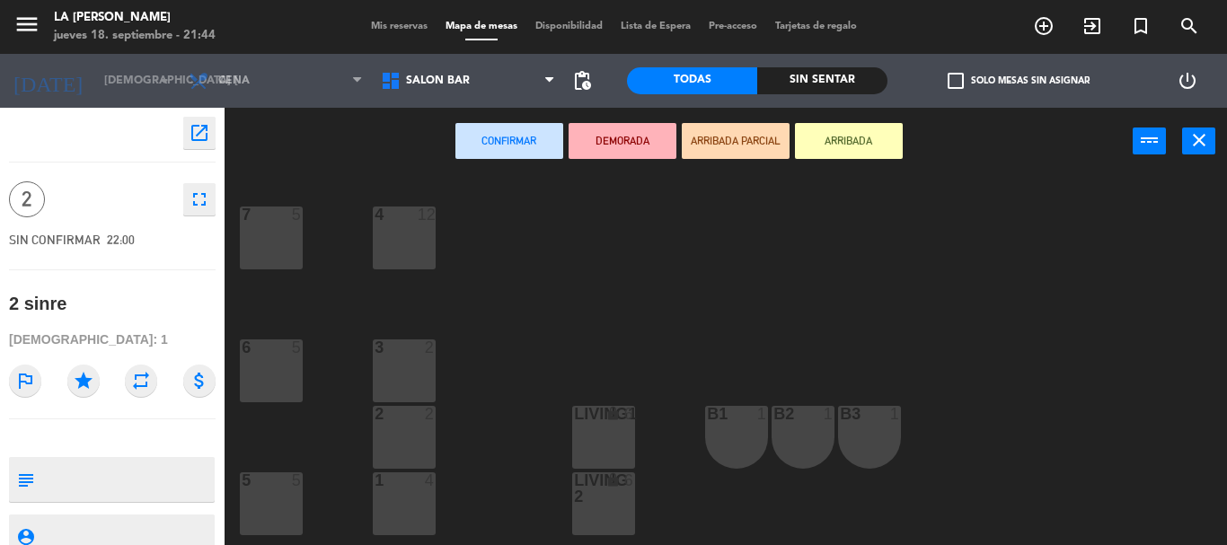
drag, startPoint x: 278, startPoint y: 391, endPoint x: 421, endPoint y: 310, distance: 164.1
click at [278, 389] on div "6 5" at bounding box center [271, 370] width 63 height 63
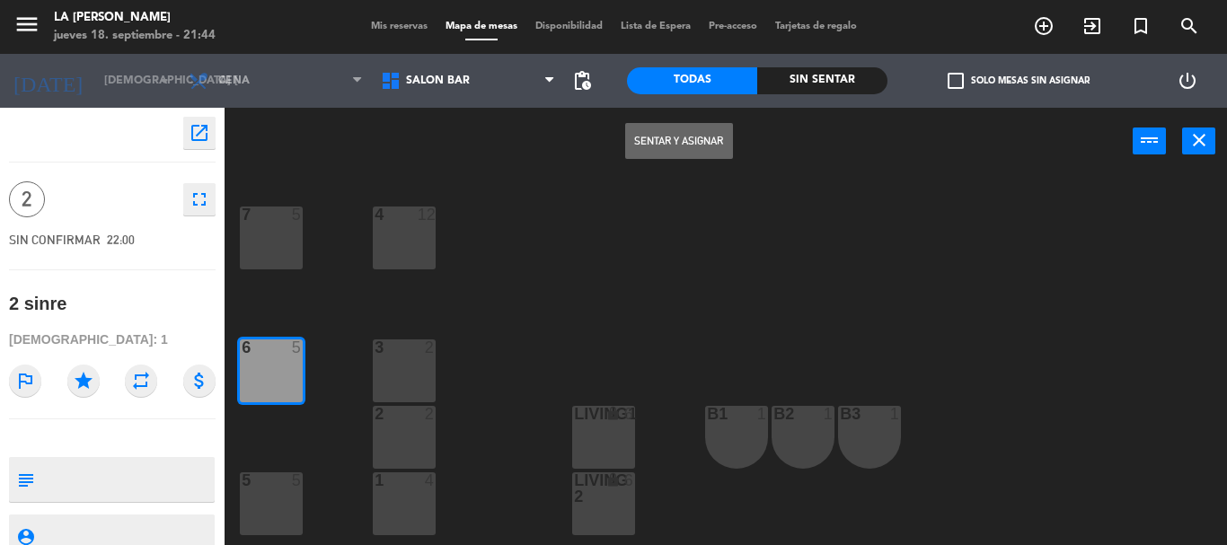
click at [679, 139] on button "Sentar y Asignar" at bounding box center [679, 141] width 108 height 36
